Goal: Task Accomplishment & Management: Use online tool/utility

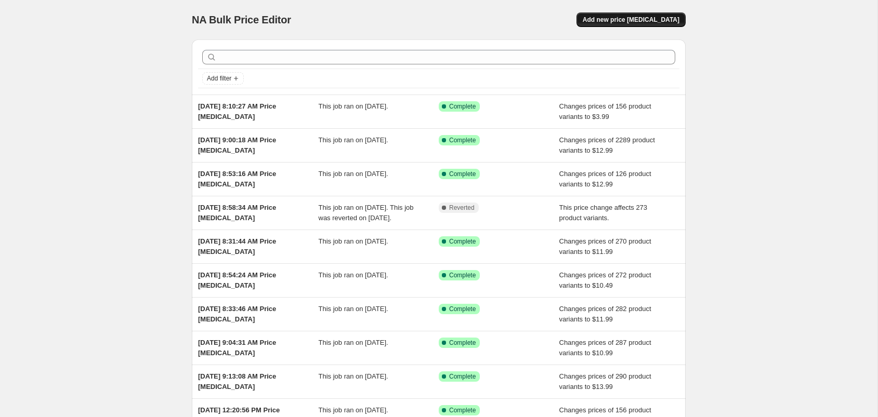
click at [650, 16] on span "Add new price [MEDICAL_DATA]" at bounding box center [631, 20] width 97 height 8
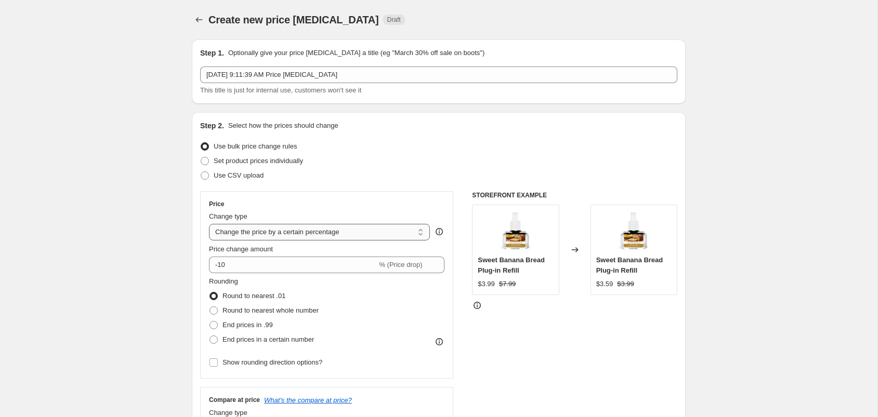
click at [360, 233] on select "Change the price to a certain amount Change the price by a certain amount Chang…" at bounding box center [319, 232] width 221 height 17
select select "to"
click at [209, 224] on select "Change the price to a certain amount Change the price by a certain amount Chang…" at bounding box center [319, 232] width 221 height 17
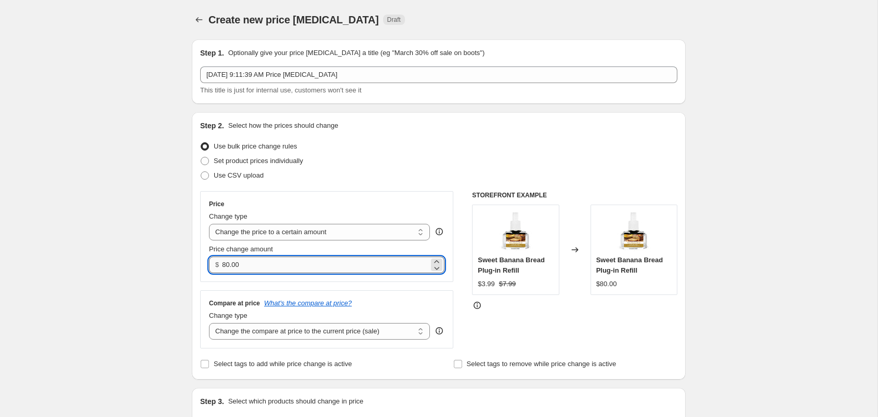
click at [287, 261] on input "80.00" at bounding box center [325, 265] width 206 height 17
type input "11.99"
drag, startPoint x: 98, startPoint y: 243, endPoint x: 113, endPoint y: 249, distance: 16.5
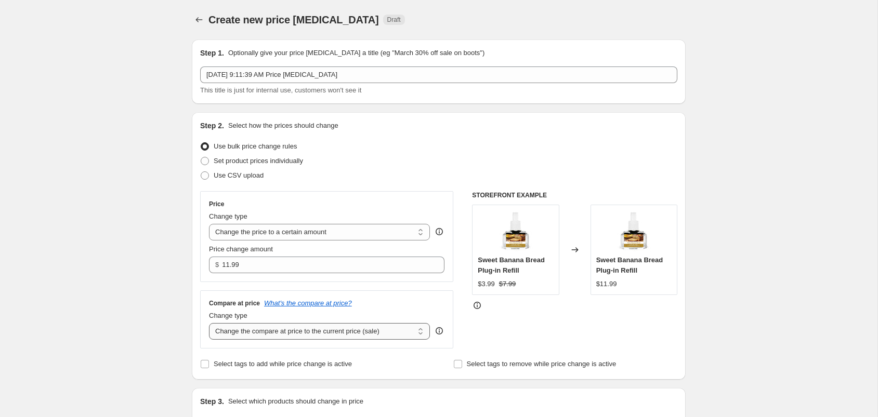
click at [290, 335] on select "Change the compare at price to the current price (sale) Change the compare at p…" at bounding box center [319, 331] width 221 height 17
select select "no_change"
click at [209, 323] on select "Change the compare at price to the current price (sale) Change the compare at p…" at bounding box center [319, 331] width 221 height 17
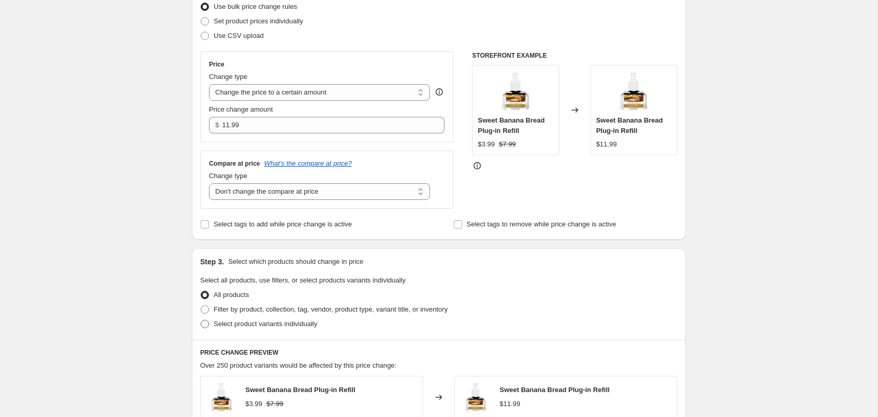
scroll to position [160, 0]
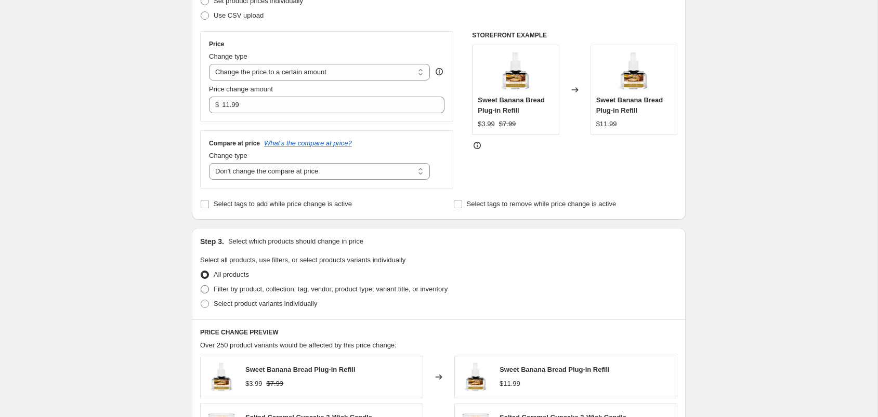
click at [204, 290] on span at bounding box center [205, 289] width 8 height 8
click at [201, 286] on input "Filter by product, collection, tag, vendor, product type, variant title, or inv…" at bounding box center [201, 285] width 1 height 1
radio input "true"
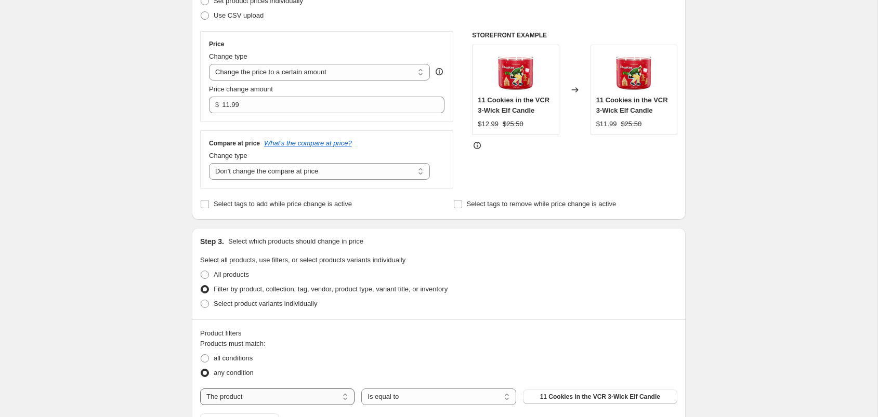
click at [282, 400] on select "The product The product's collection The product's tag The product's vendor The…" at bounding box center [277, 397] width 154 height 17
select select "collection"
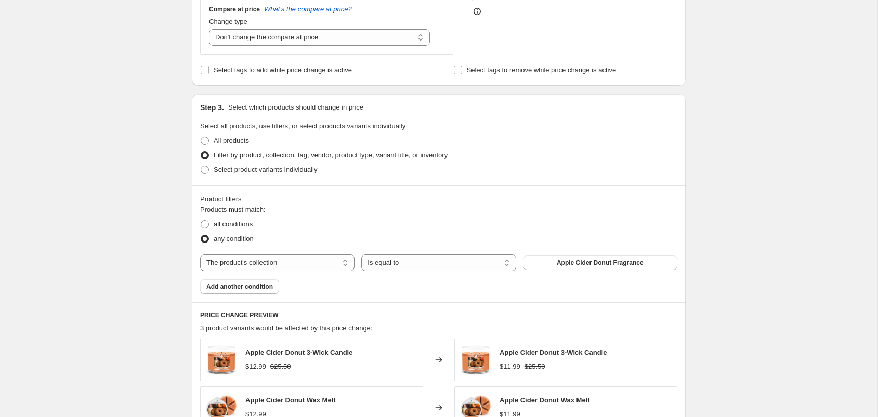
scroll to position [296, 0]
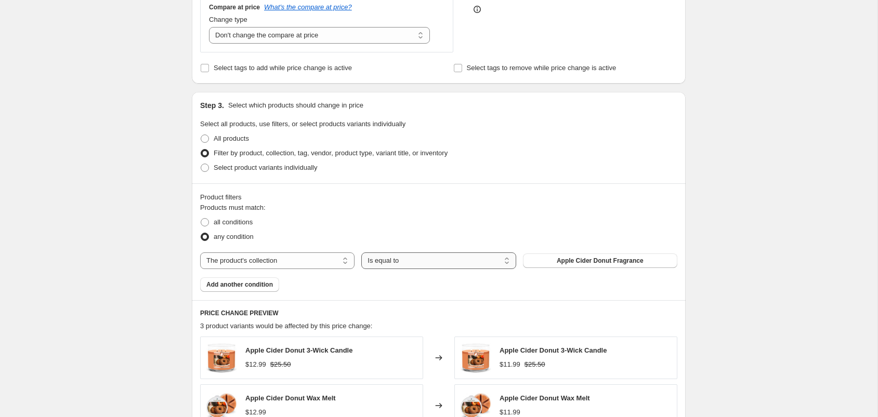
click at [448, 262] on select "Is equal to Is not equal to" at bounding box center [438, 261] width 154 height 17
click at [361, 253] on select "Is equal to Is not equal to" at bounding box center [438, 261] width 154 height 17
click at [629, 268] on div "The product The product's collection The product's tag The product's vendor The…" at bounding box center [438, 261] width 477 height 17
click at [615, 261] on span "Apple Cider Donut Fragrance" at bounding box center [600, 261] width 87 height 8
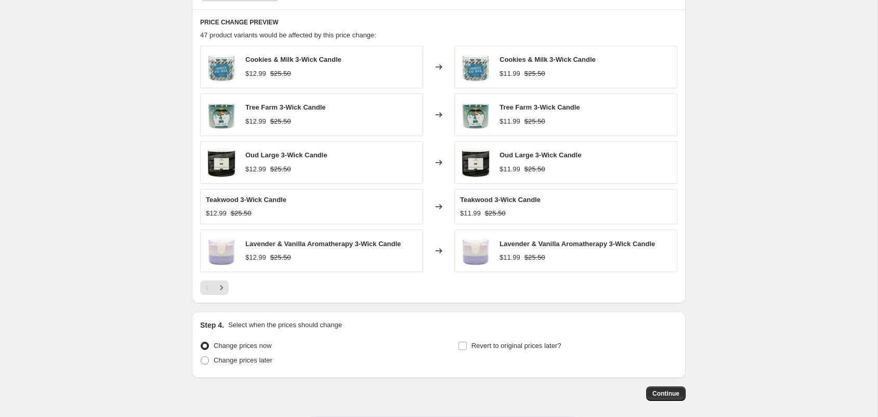
scroll to position [633, 0]
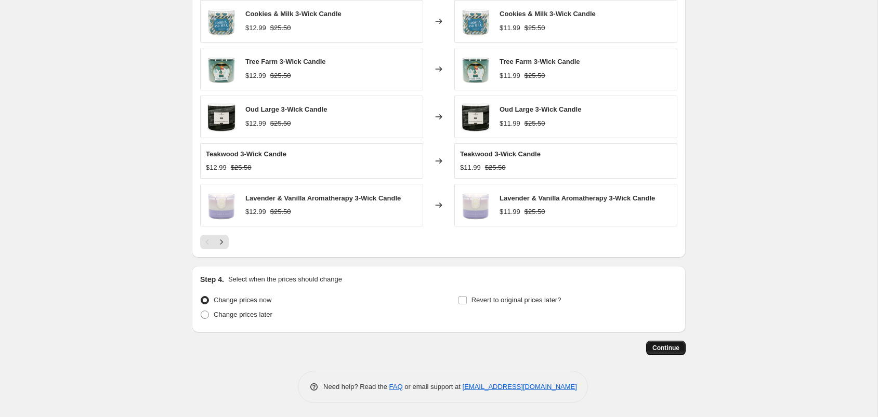
click at [665, 346] on span "Continue" at bounding box center [665, 348] width 27 height 8
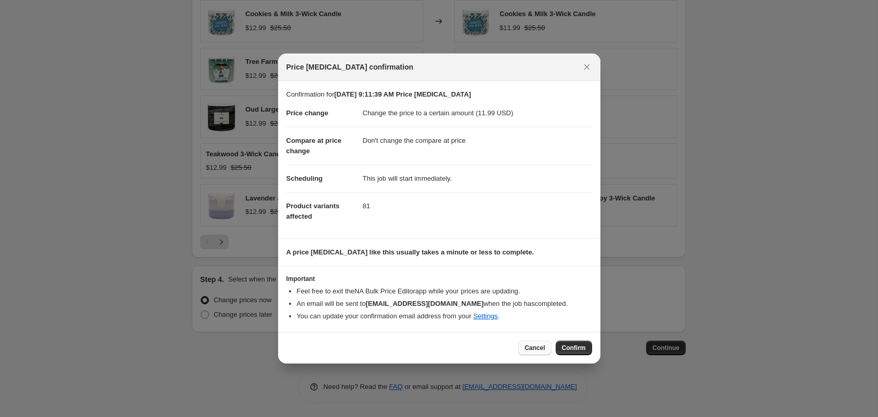
click at [534, 348] on span "Cancel" at bounding box center [534, 348] width 20 height 8
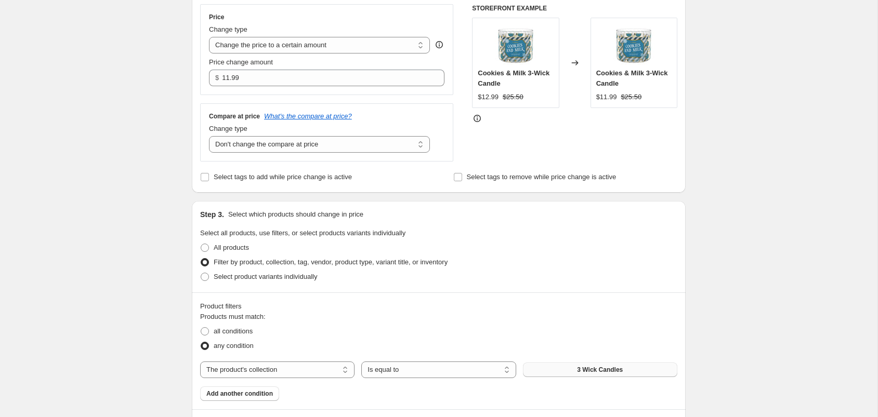
scroll to position [187, 0]
click at [209, 332] on span at bounding box center [205, 332] width 8 height 8
click at [201, 328] on input "all conditions" at bounding box center [201, 328] width 1 height 1
radio input "true"
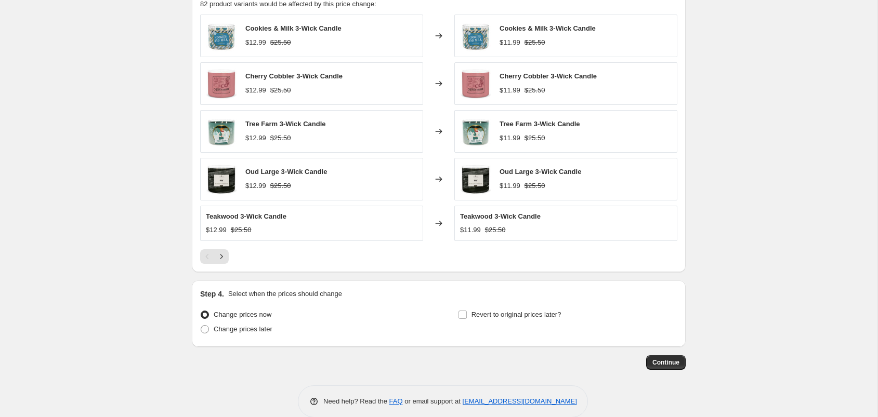
scroll to position [619, 0]
click at [661, 363] on span "Continue" at bounding box center [665, 363] width 27 height 8
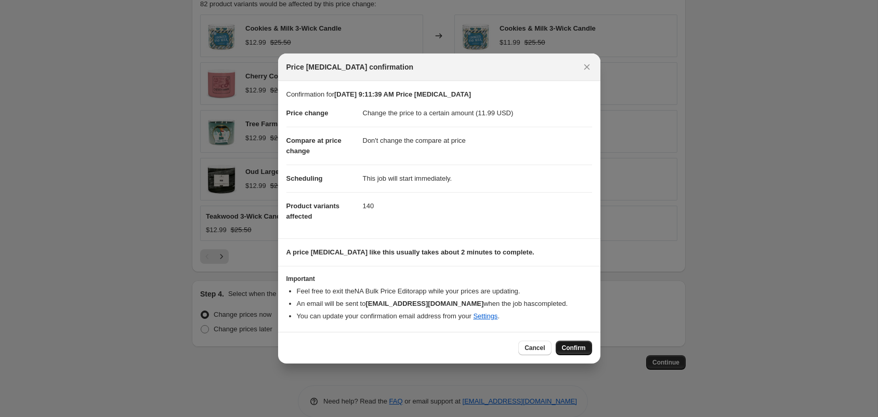
click at [575, 350] on span "Confirm" at bounding box center [574, 348] width 24 height 8
